Goal: Task Accomplishment & Management: Manage account settings

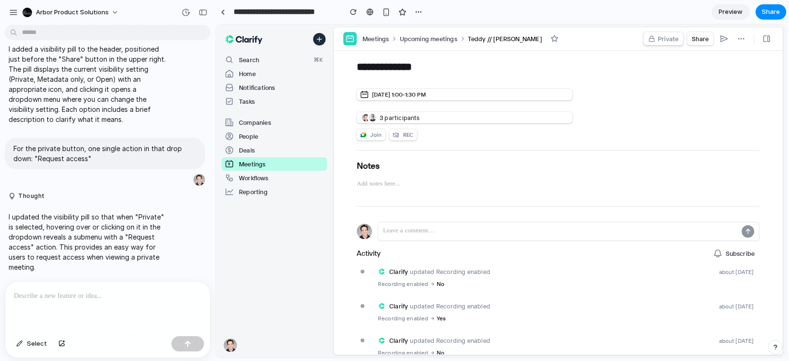
click at [667, 38] on span "Private" at bounding box center [668, 39] width 21 height 10
click at [667, 38] on div "Private Only you can view Metadata only Others can see meeting details Open Any…" at bounding box center [501, 191] width 570 height 334
click at [666, 38] on span "Private" at bounding box center [668, 39] width 21 height 10
click at [747, 87] on div "Request access Ask [PERSON_NAME] to share Metadata only Others can see meeting …" at bounding box center [501, 191] width 570 height 334
click at [672, 37] on span "Private" at bounding box center [668, 39] width 21 height 10
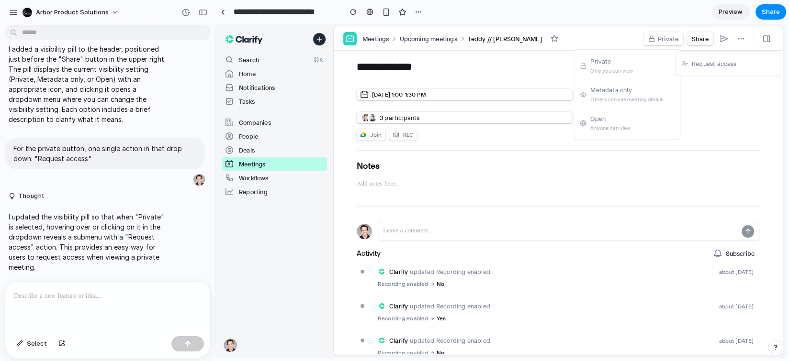
click at [70, 301] on p at bounding box center [108, 296] width 188 height 11
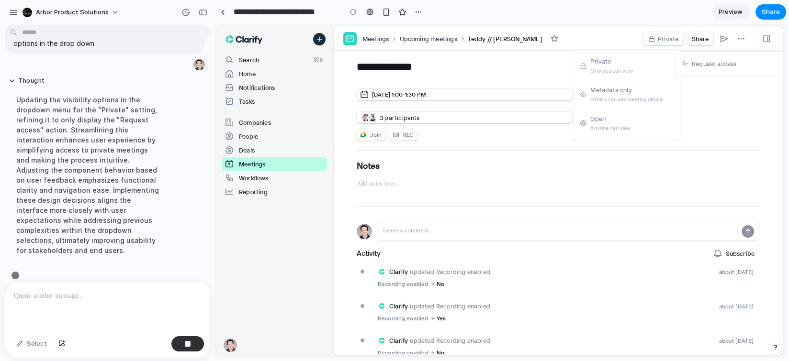
scroll to position [396, 0]
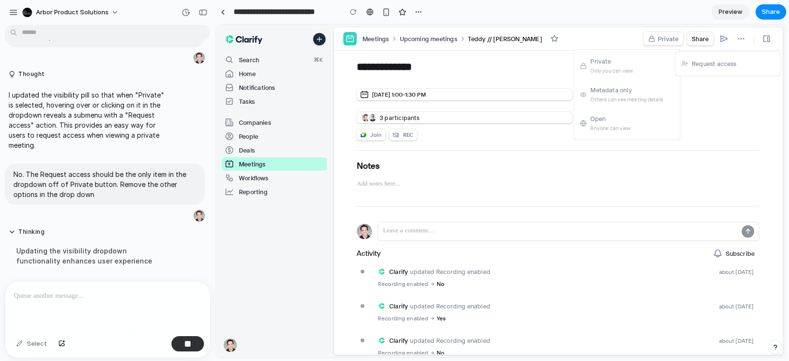
click at [602, 204] on div "Private Only you can view Metadata only Others can see meeting details Open Any…" at bounding box center [501, 191] width 570 height 334
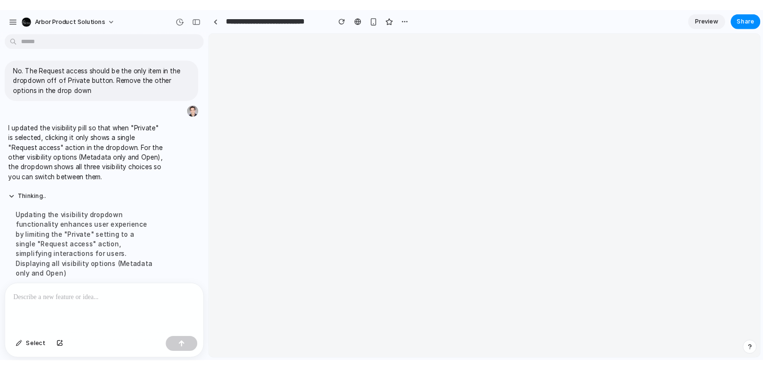
scroll to position [0, 0]
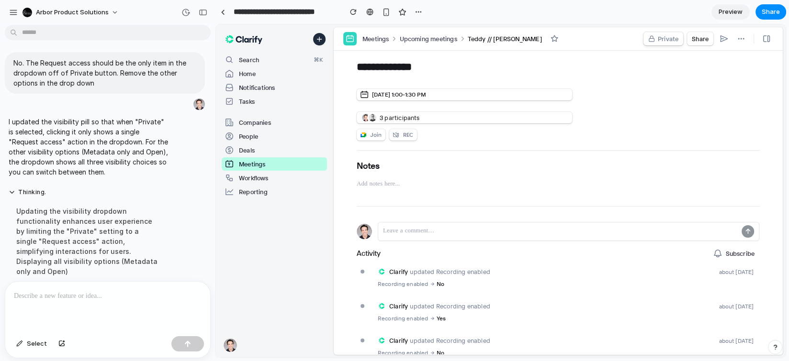
click at [662, 34] on button "Private" at bounding box center [663, 38] width 40 height 13
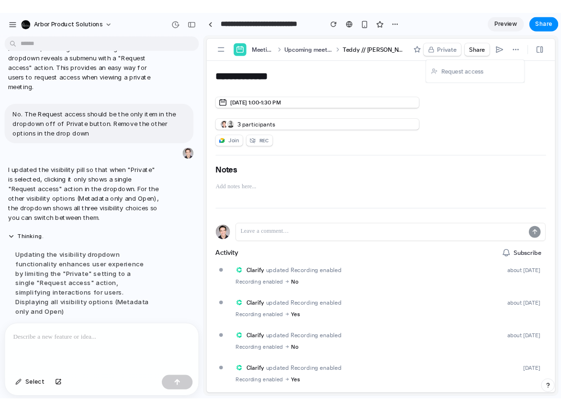
scroll to position [307, 0]
